Goal: Find specific page/section: Find specific page/section

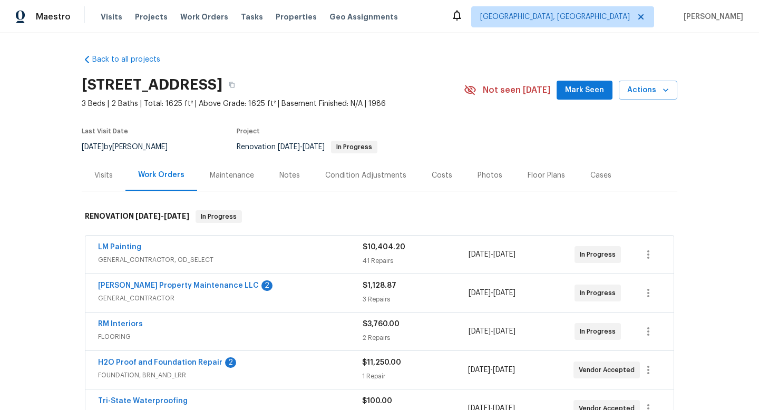
click at [106, 176] on div "Visits" at bounding box center [103, 175] width 18 height 11
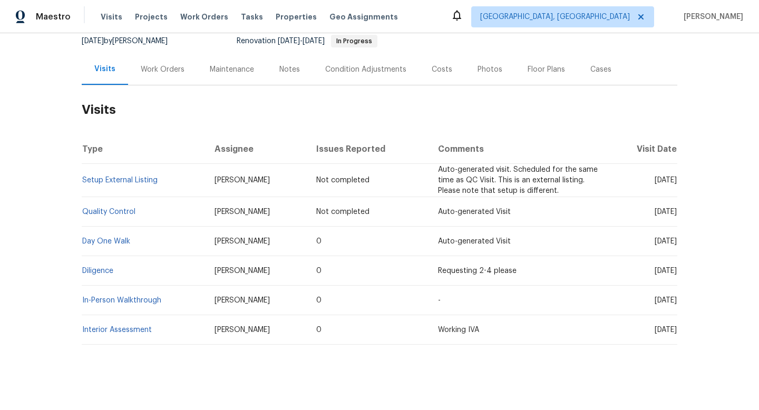
scroll to position [112, 0]
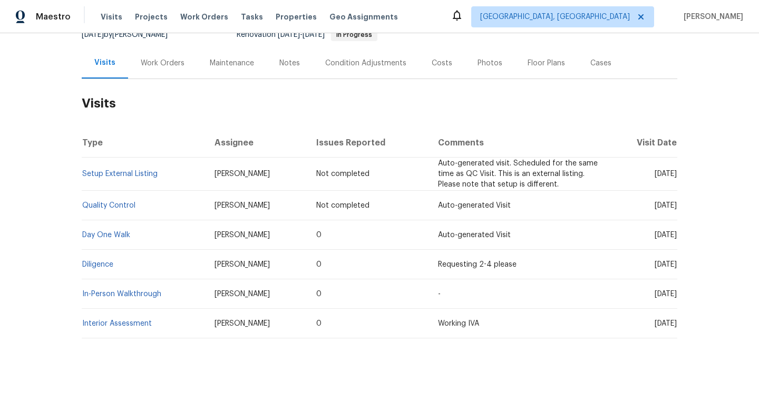
click at [225, 66] on div "Maintenance" at bounding box center [232, 63] width 44 height 11
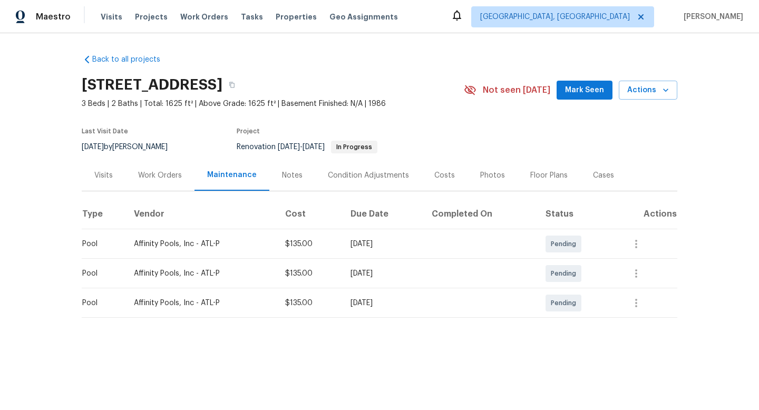
click at [294, 172] on div "Notes" at bounding box center [292, 175] width 21 height 11
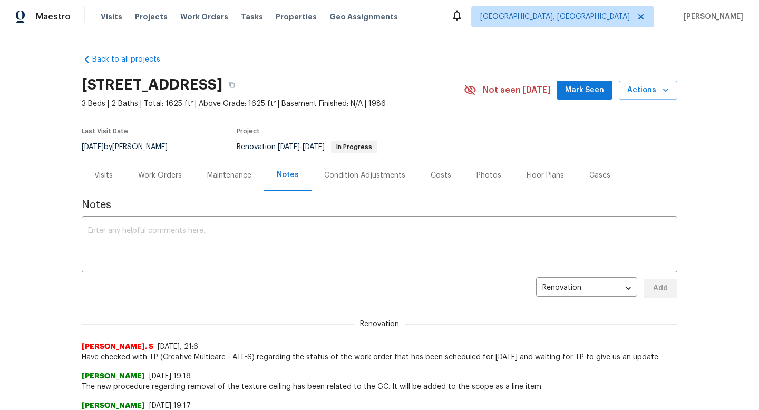
click at [376, 174] on div "Condition Adjustments" at bounding box center [364, 175] width 81 height 11
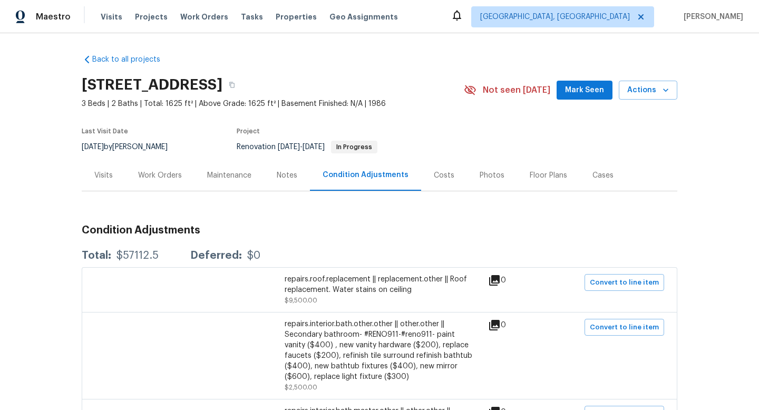
click at [111, 174] on div "Visits" at bounding box center [103, 175] width 18 height 11
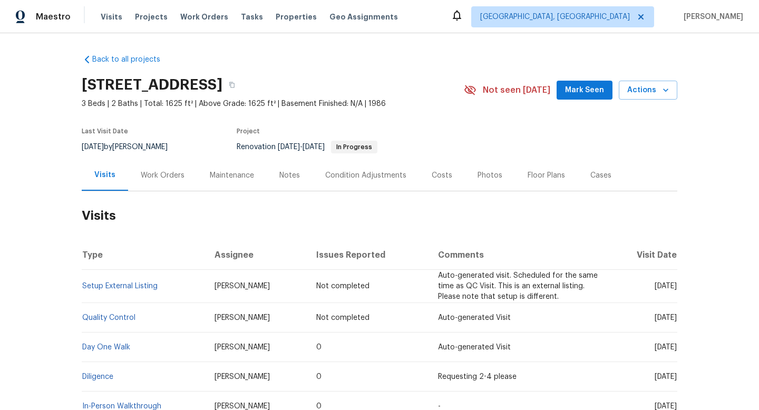
click at [160, 177] on div "Work Orders" at bounding box center [163, 175] width 44 height 11
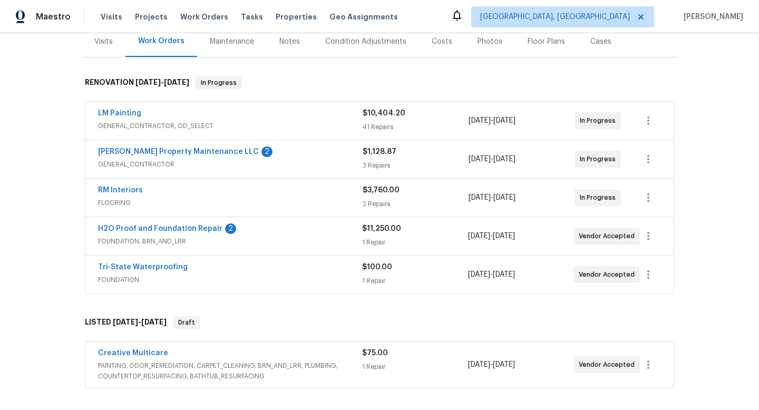
scroll to position [204, 0]
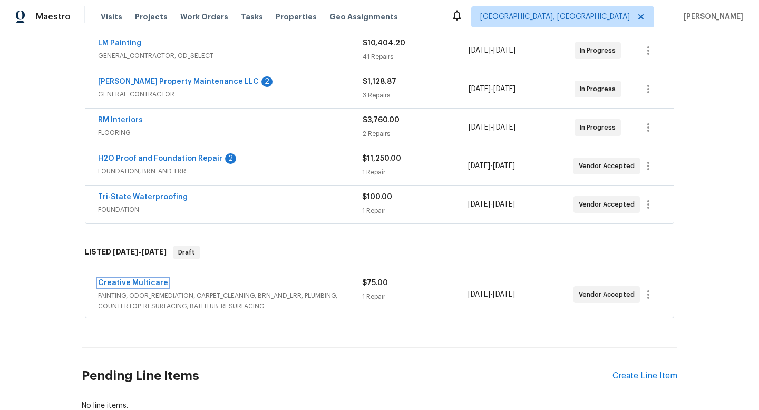
click at [155, 284] on link "Creative Multicare" at bounding box center [133, 282] width 70 height 7
